Goal: Task Accomplishment & Management: Complete application form

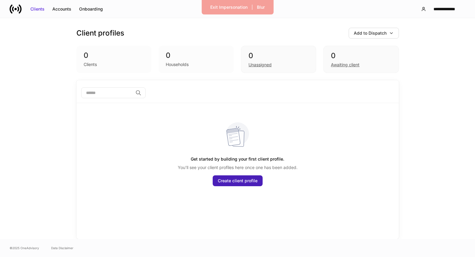
click at [235, 182] on div "Create client profile" at bounding box center [238, 180] width 40 height 6
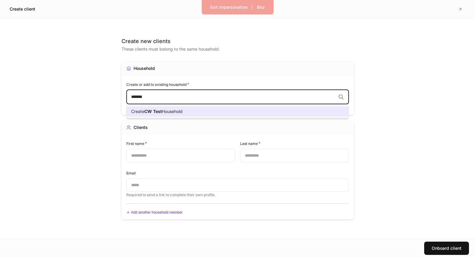
click at [199, 110] on li "Create CW Test Household" at bounding box center [237, 111] width 223 height 10
type input "*******"
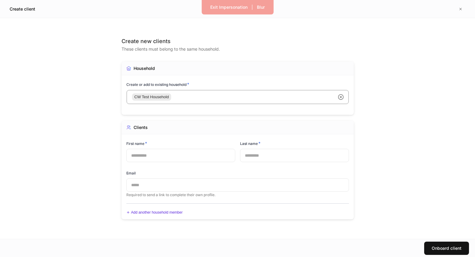
click at [180, 155] on input "text" at bounding box center [180, 155] width 109 height 13
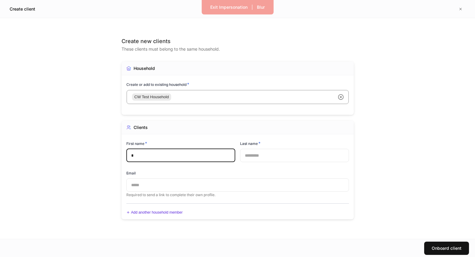
type input "*"
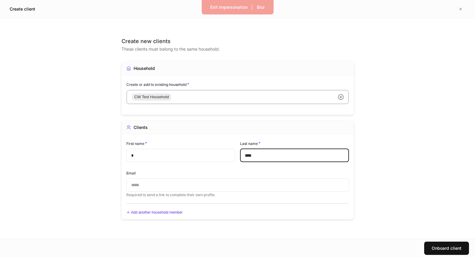
type input "****"
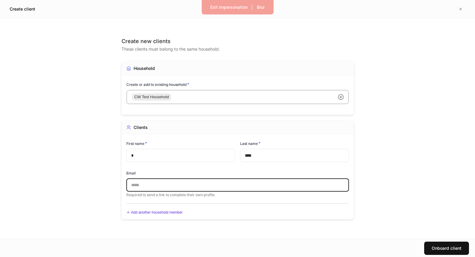
click at [137, 182] on input "text" at bounding box center [237, 184] width 223 height 13
type input "**********"
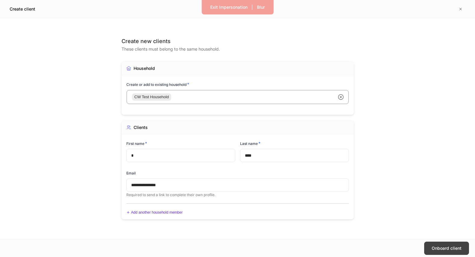
click at [437, 247] on div "Onboard client" at bounding box center [447, 248] width 30 height 6
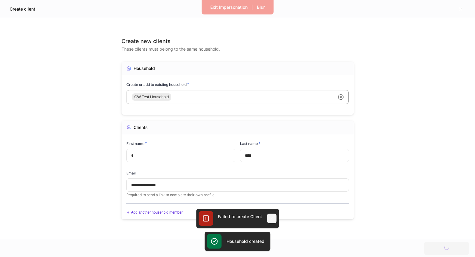
click at [271, 216] on icon "button" at bounding box center [271, 218] width 5 height 5
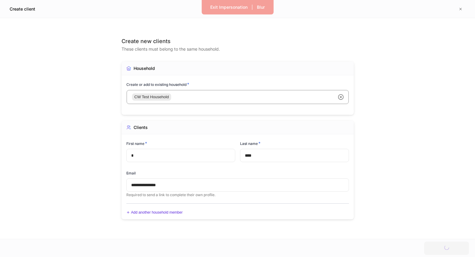
click at [284, 237] on div at bounding box center [237, 128] width 475 height 257
click at [232, 5] on div "Exit Impersonation" at bounding box center [228, 7] width 37 height 6
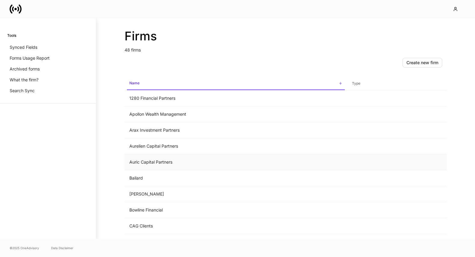
click at [189, 158] on td "Auric Capital Partners" at bounding box center [236, 162] width 223 height 16
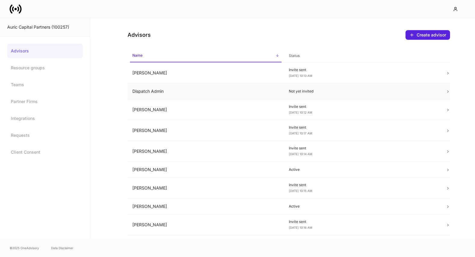
click at [205, 93] on td "Dispatch Admin" at bounding box center [206, 91] width 157 height 16
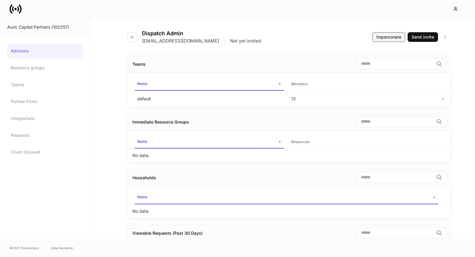
click at [381, 41] on button "Impersonate" at bounding box center [388, 37] width 33 height 10
drag, startPoint x: 216, startPoint y: 42, endPoint x: 143, endPoint y: 41, distance: 73.4
click at [143, 41] on div "[EMAIL_ADDRESS][DOMAIN_NAME] | Not yet invited" at bounding box center [201, 41] width 119 height 6
copy p "[EMAIL_ADDRESS][DOMAIN_NAME]"
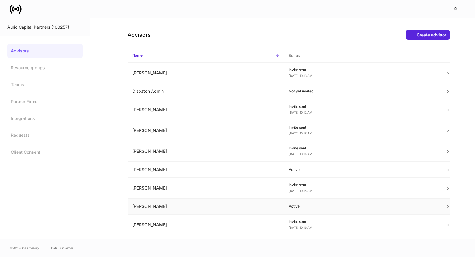
click at [274, 211] on td "[PERSON_NAME]" at bounding box center [206, 206] width 157 height 16
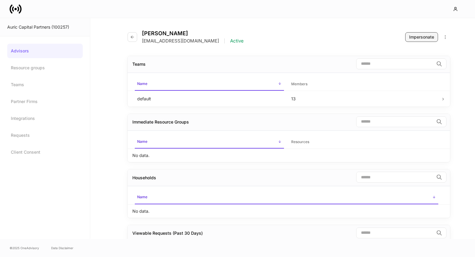
click at [429, 39] on div "Impersonate" at bounding box center [421, 37] width 25 height 6
